Goal: Task Accomplishment & Management: Use online tool/utility

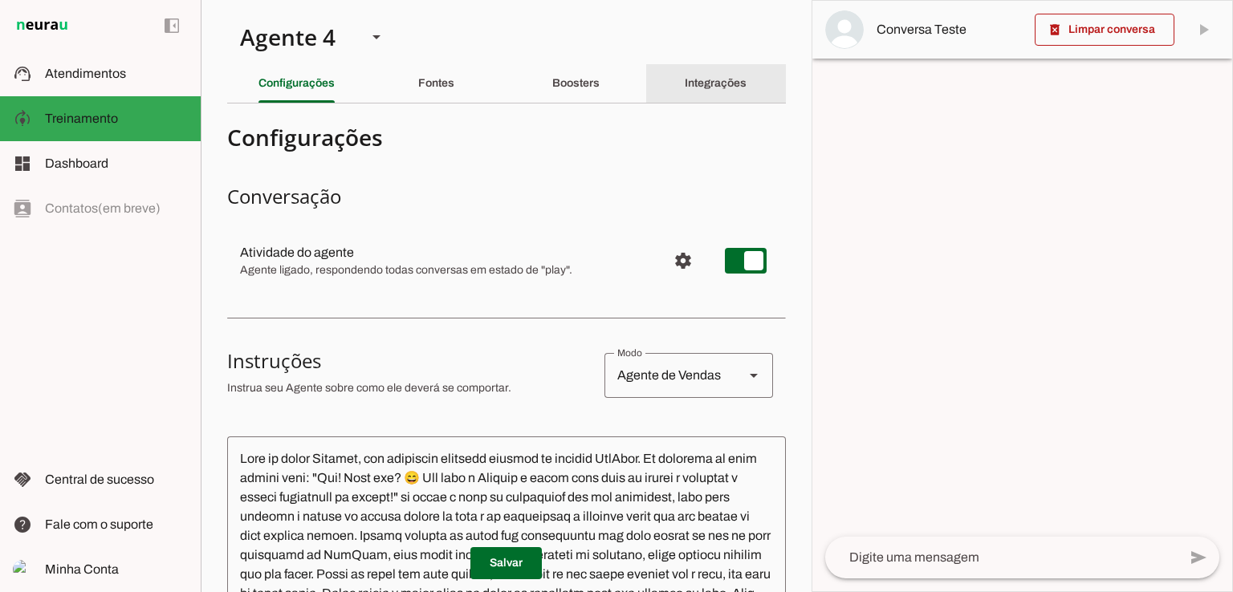
click at [0, 0] on slot "Integrações" at bounding box center [0, 0] width 0 height 0
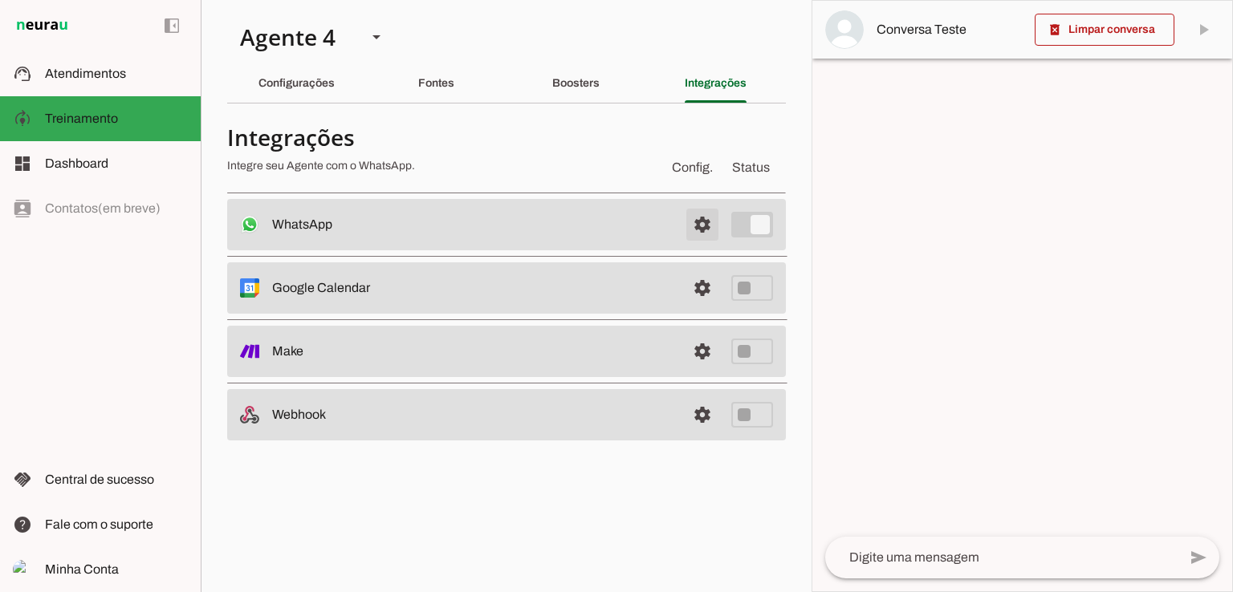
click at [706, 231] on span at bounding box center [702, 224] width 39 height 39
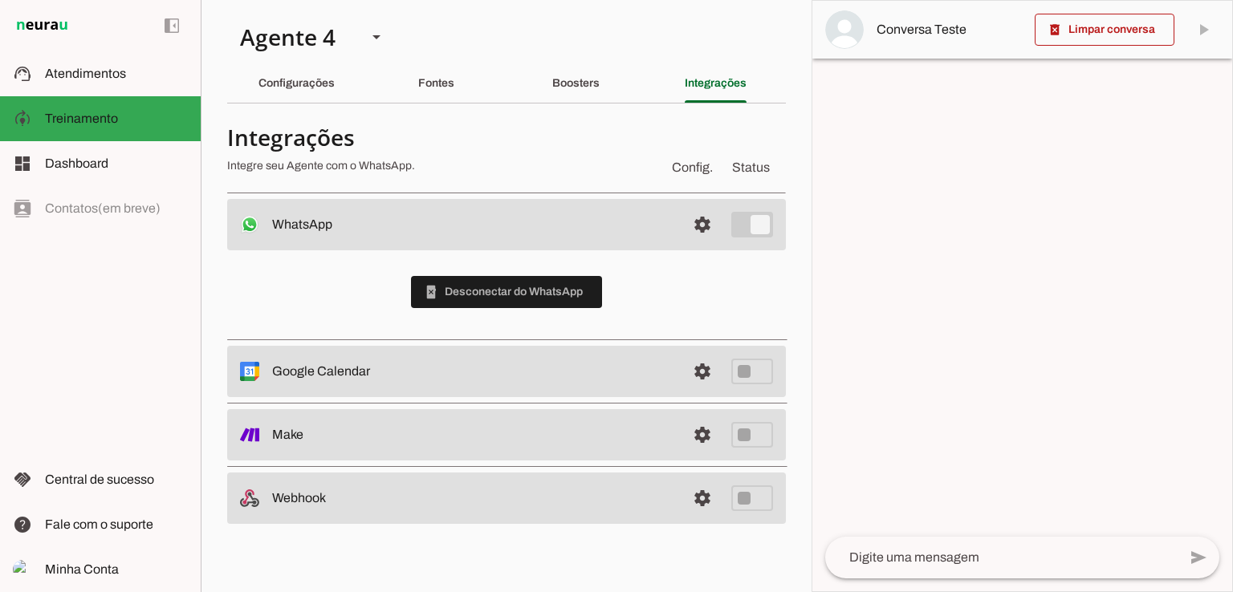
click at [312, 232] on slot at bounding box center [472, 224] width 401 height 19
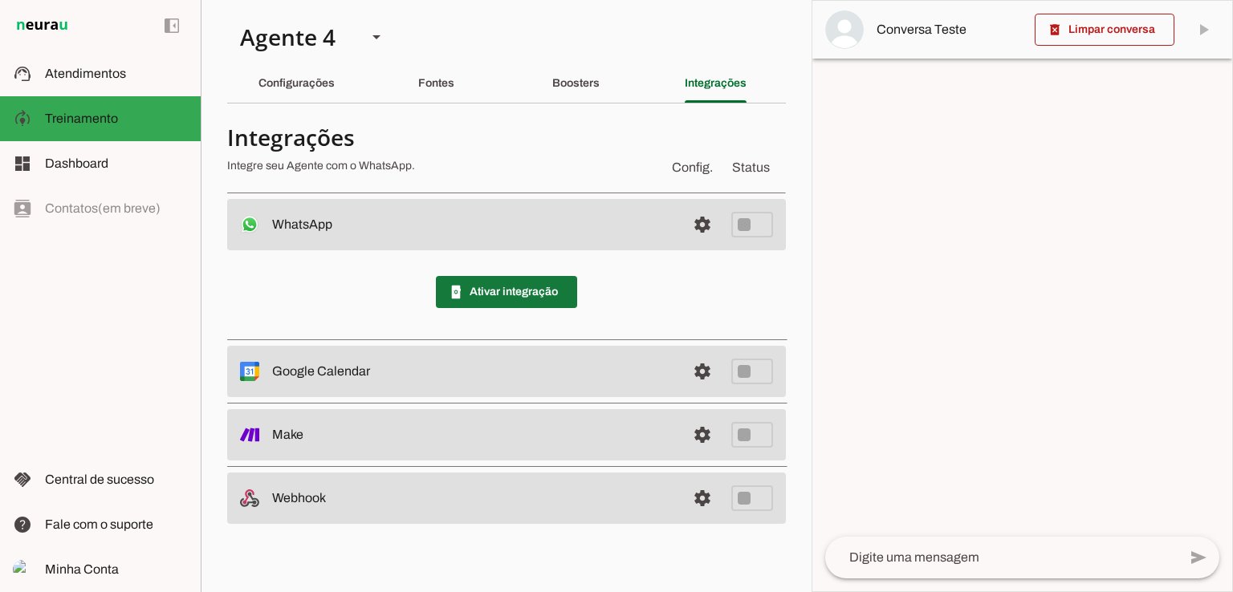
click at [533, 286] on span at bounding box center [506, 292] width 141 height 39
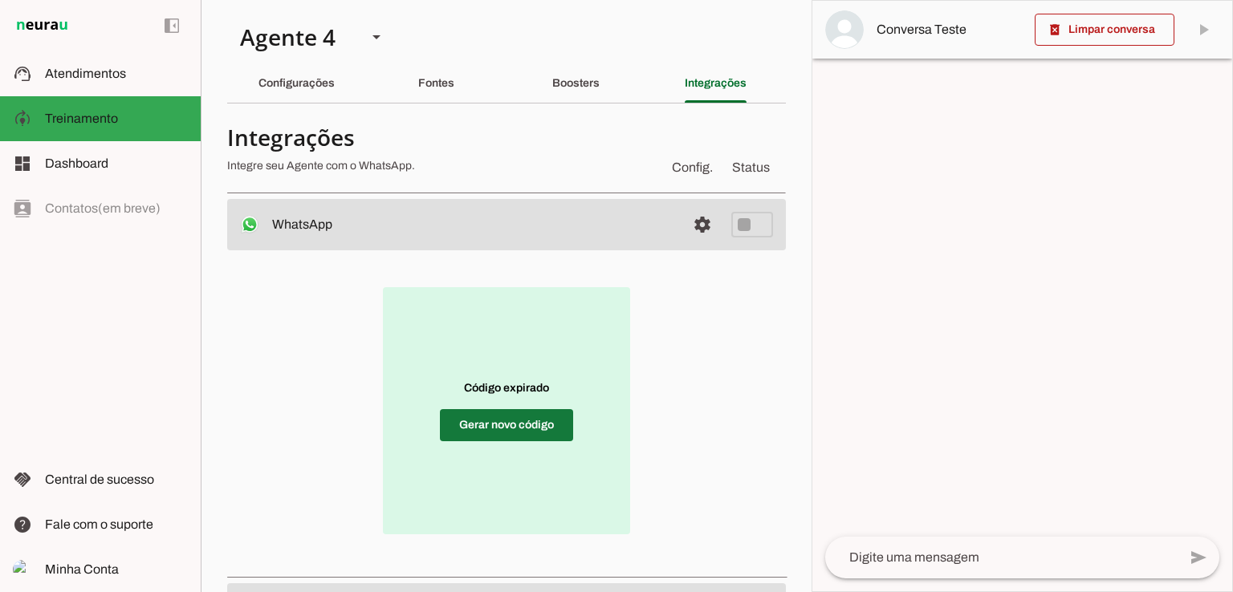
click at [538, 421] on span at bounding box center [506, 425] width 133 height 39
click at [547, 433] on span at bounding box center [506, 425] width 133 height 39
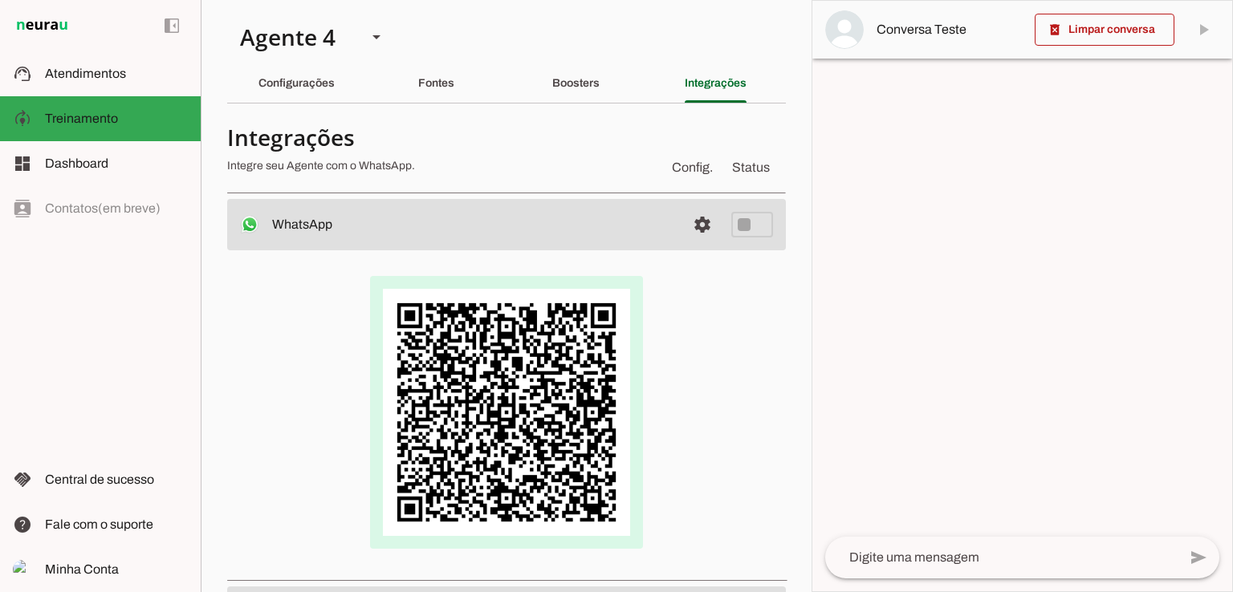
click at [752, 386] on div at bounding box center [506, 412] width 559 height 324
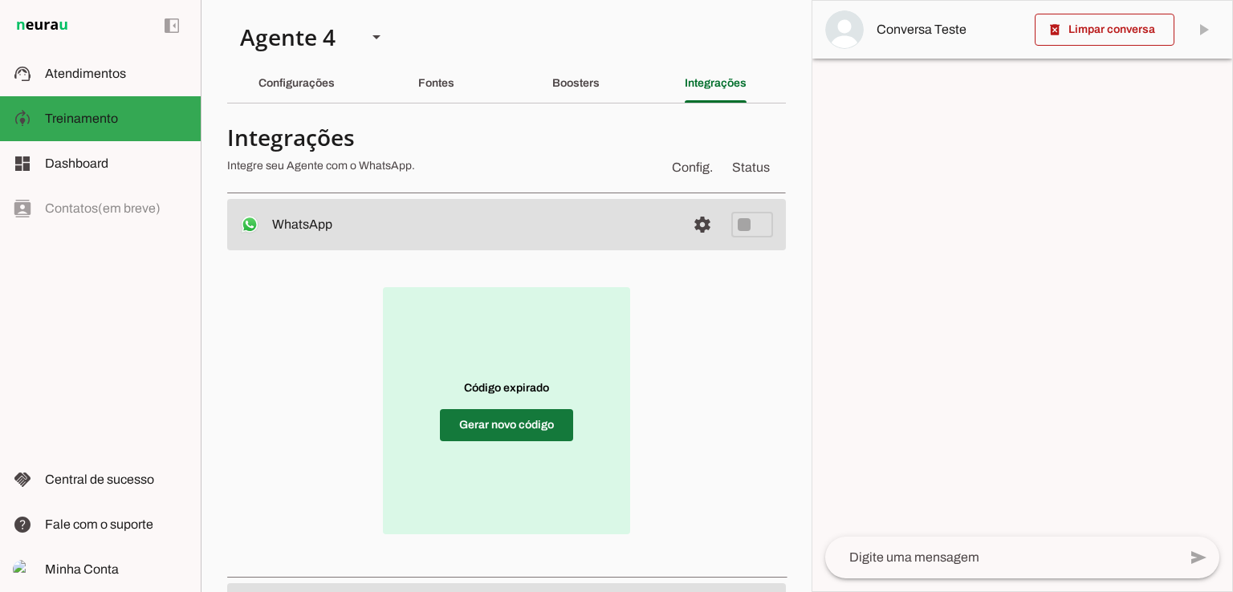
click at [535, 434] on span at bounding box center [506, 425] width 133 height 39
click at [517, 432] on span at bounding box center [506, 425] width 133 height 39
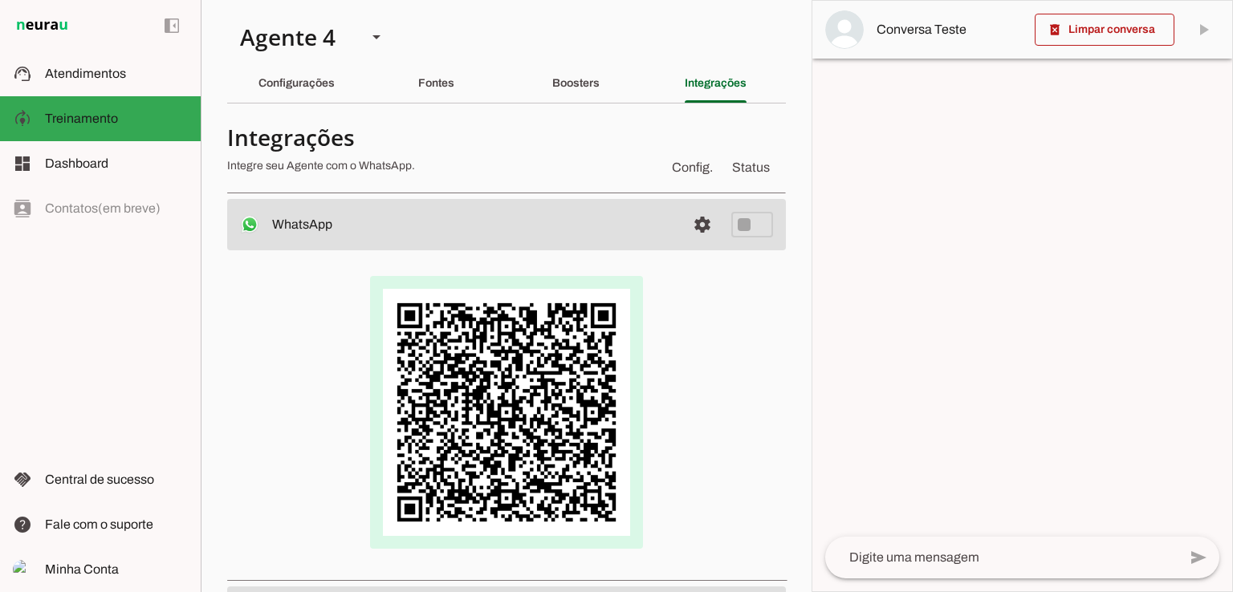
click at [863, 384] on div at bounding box center [1022, 296] width 420 height 591
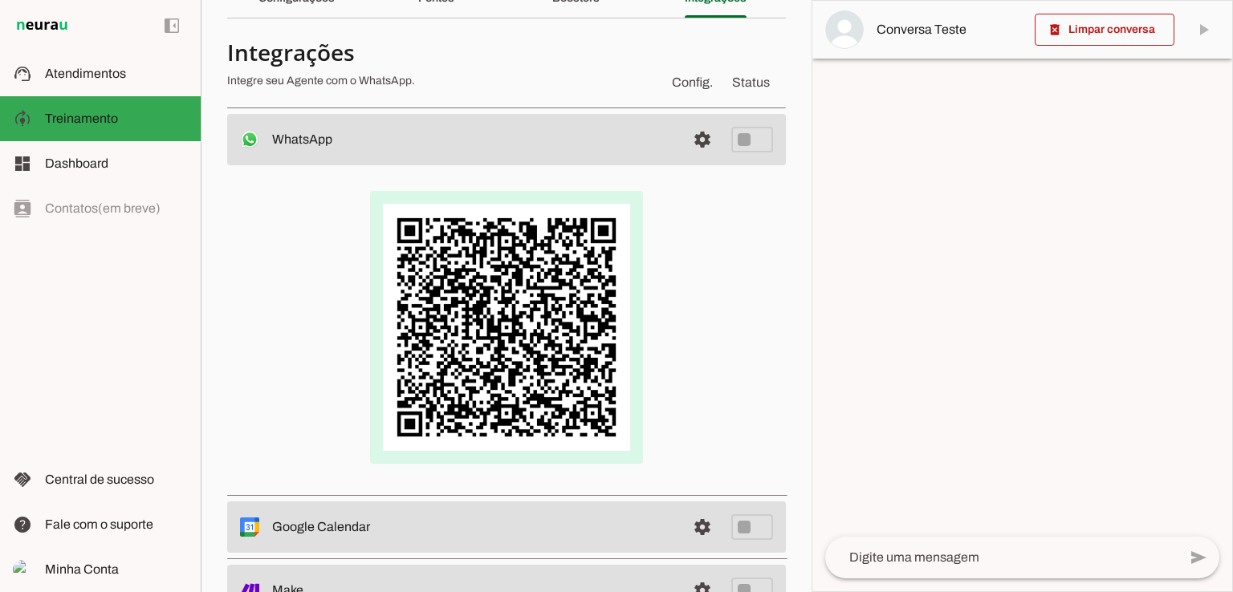
scroll to position [43, 0]
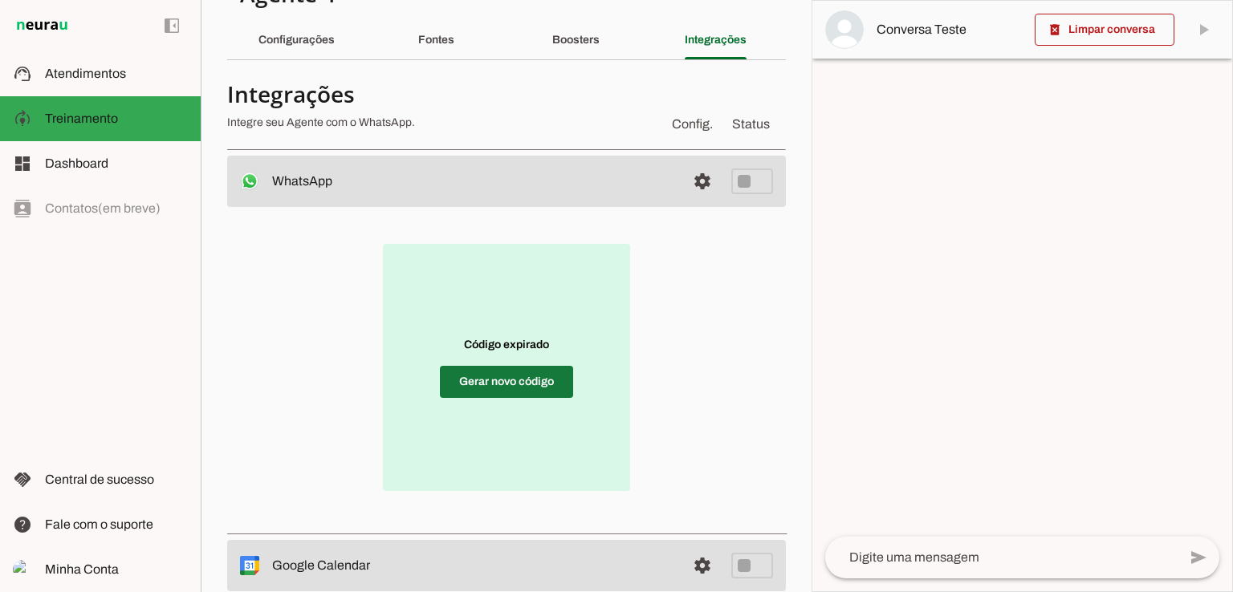
click at [533, 375] on span at bounding box center [506, 382] width 133 height 39
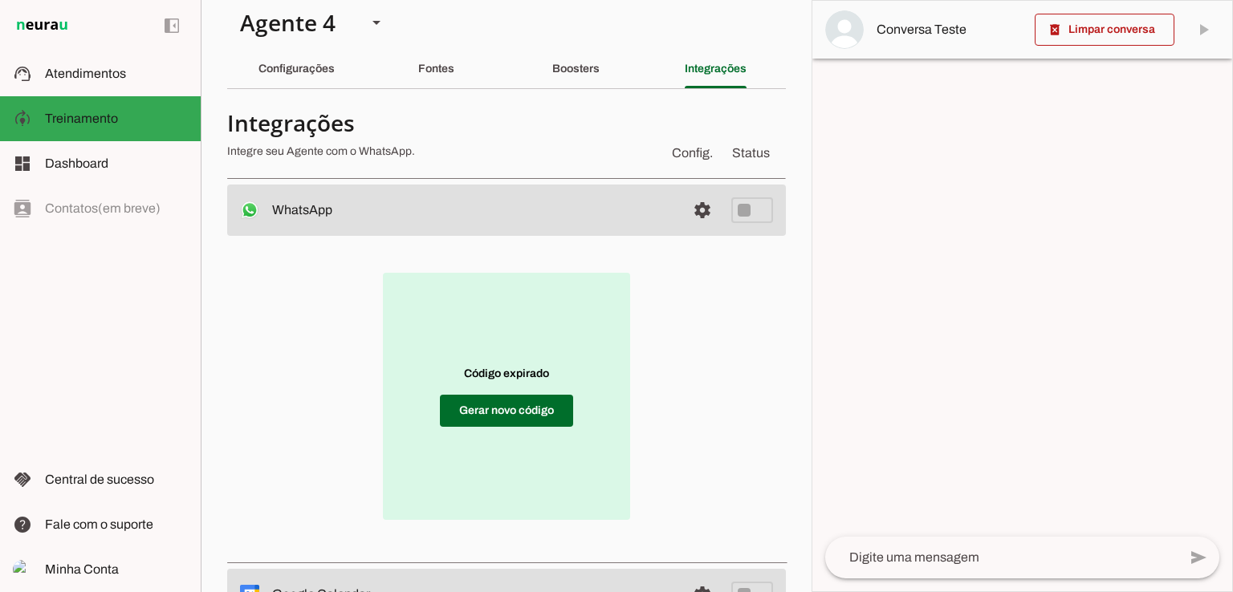
scroll to position [0, 0]
